Goal: Information Seeking & Learning: Find specific fact

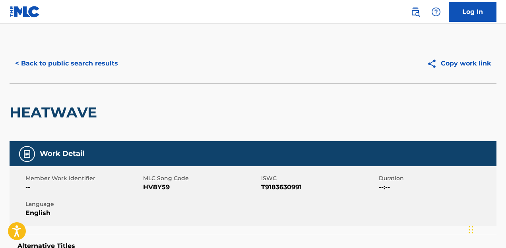
click at [58, 62] on button "< Back to public search results" at bounding box center [67, 64] width 114 height 20
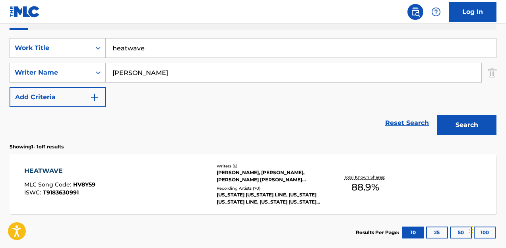
scroll to position [140, 0]
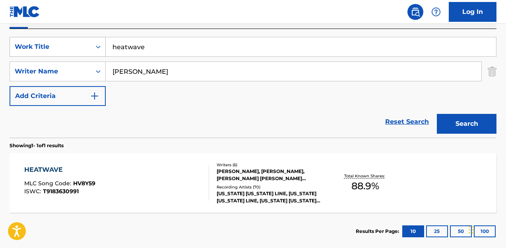
drag, startPoint x: 143, startPoint y: 47, endPoint x: 85, endPoint y: 49, distance: 58.4
click at [85, 49] on div "SearchWithCriteriabadfc823-51d2-4e6d-abcf-4021386df9a8 Work Title heatwave" at bounding box center [253, 47] width 486 height 20
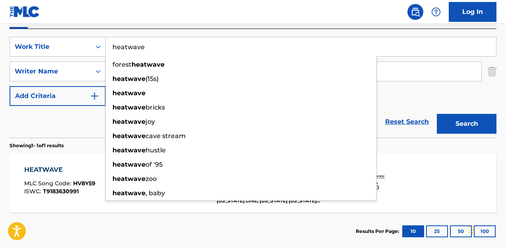
paste input "Sittin’ Pretty"
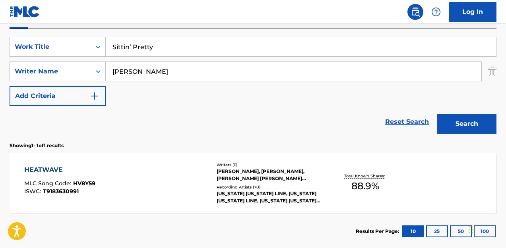
type input "Sittin’ Pretty"
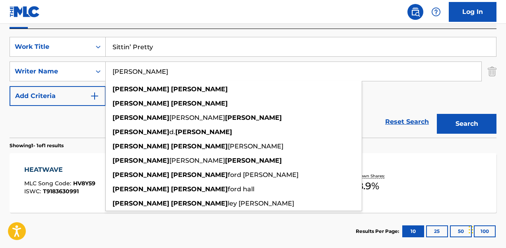
drag, startPoint x: 139, startPoint y: 68, endPoint x: 106, endPoint y: 65, distance: 33.1
click at [106, 65] on input "[PERSON_NAME]" at bounding box center [293, 71] width 375 height 19
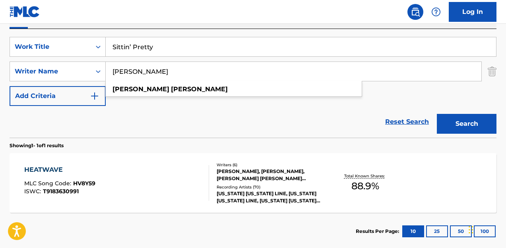
type input "[PERSON_NAME]"
click at [466, 124] on button "Search" at bounding box center [466, 124] width 60 height 20
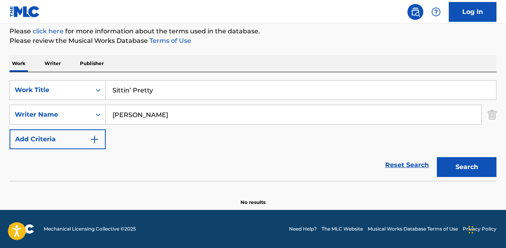
drag, startPoint x: 464, startPoint y: 170, endPoint x: 498, endPoint y: 167, distance: 34.7
click at [467, 169] on button "Search" at bounding box center [466, 167] width 60 height 20
click at [129, 91] on input "Sittin’ Pretty" at bounding box center [301, 90] width 390 height 19
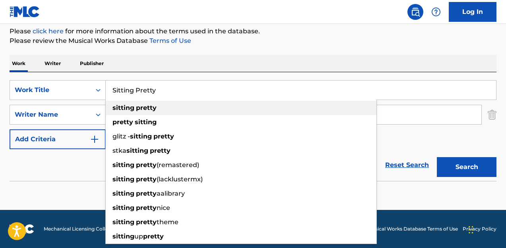
click at [178, 104] on div "sitting pretty" at bounding box center [241, 108] width 270 height 14
type input "sitting pretty"
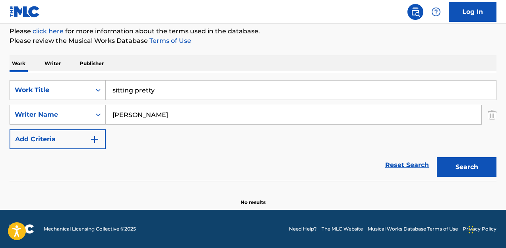
drag, startPoint x: 451, startPoint y: 166, endPoint x: 406, endPoint y: 164, distance: 45.3
click at [451, 166] on button "Search" at bounding box center [466, 167] width 60 height 20
